Goal: Answer question/provide support

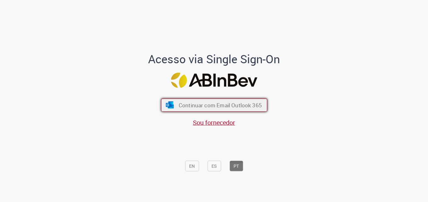
click at [205, 109] on span "Continuar com Email Outlook 365" at bounding box center [219, 104] width 83 height 7
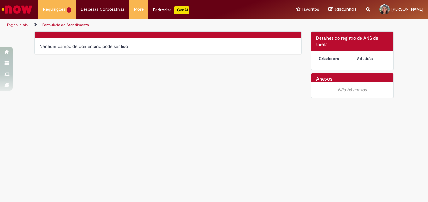
click at [23, 27] on link "Página inicial" at bounding box center [18, 24] width 22 height 5
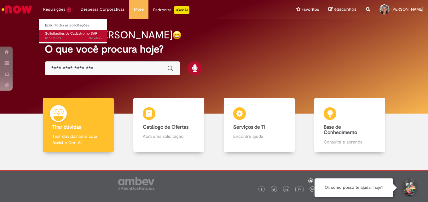
click at [58, 34] on span "Solicitações de Cadastro no SAP" at bounding box center [71, 33] width 52 height 5
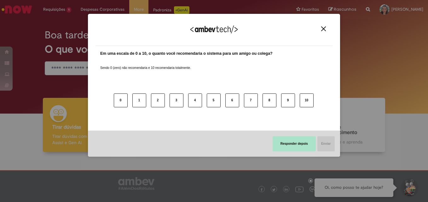
click at [307, 141] on button "Responder depois" at bounding box center [293, 143] width 43 height 15
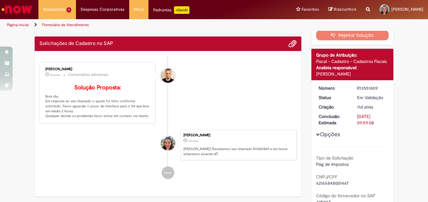
scroll to position [94, 0]
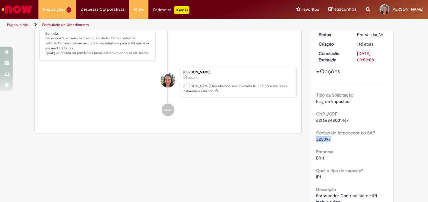
drag, startPoint x: 314, startPoint y: 141, endPoint x: 329, endPoint y: 140, distance: 15.5
click at [329, 140] on div "325097" at bounding box center [352, 139] width 73 height 6
copy span "325097"
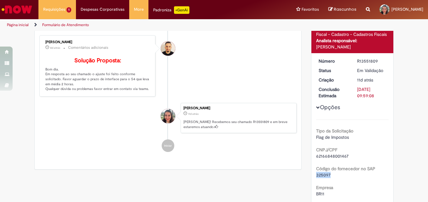
scroll to position [0, 0]
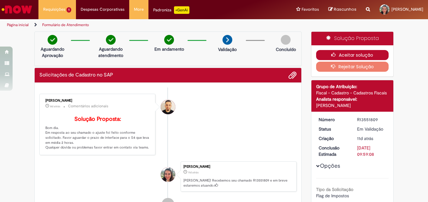
click at [337, 53] on button "Aceitar solução" at bounding box center [352, 55] width 73 height 10
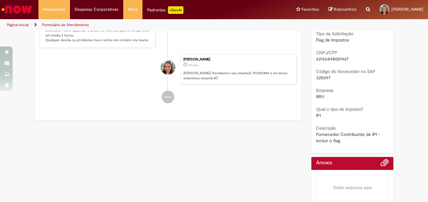
scroll to position [114, 0]
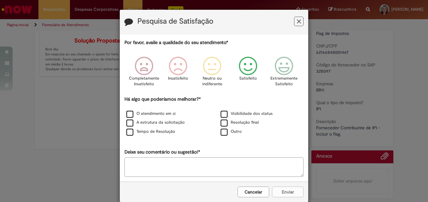
click at [247, 71] on icon "Feedback" at bounding box center [248, 66] width 24 height 19
click at [221, 116] on label "Visibilidade dos status" at bounding box center [246, 114] width 52 height 6
click at [282, 194] on button "Enviar" at bounding box center [287, 192] width 31 height 11
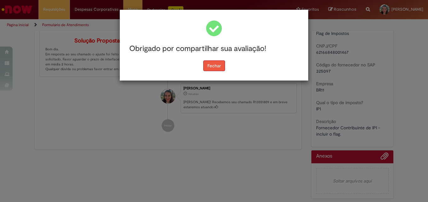
click at [214, 64] on button "Fechar" at bounding box center [214, 65] width 22 height 11
